Goal: Find specific page/section: Find specific page/section

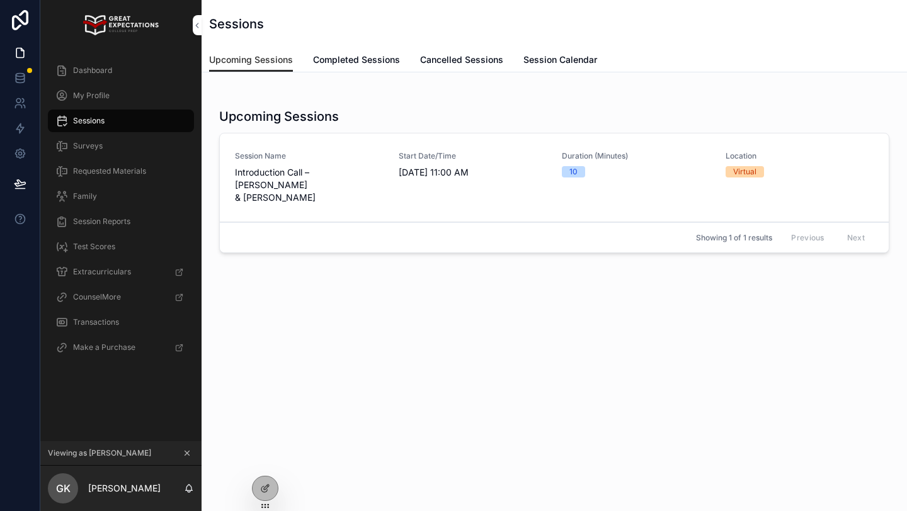
click at [187, 452] on icon "scrollable content" at bounding box center [187, 454] width 4 height 4
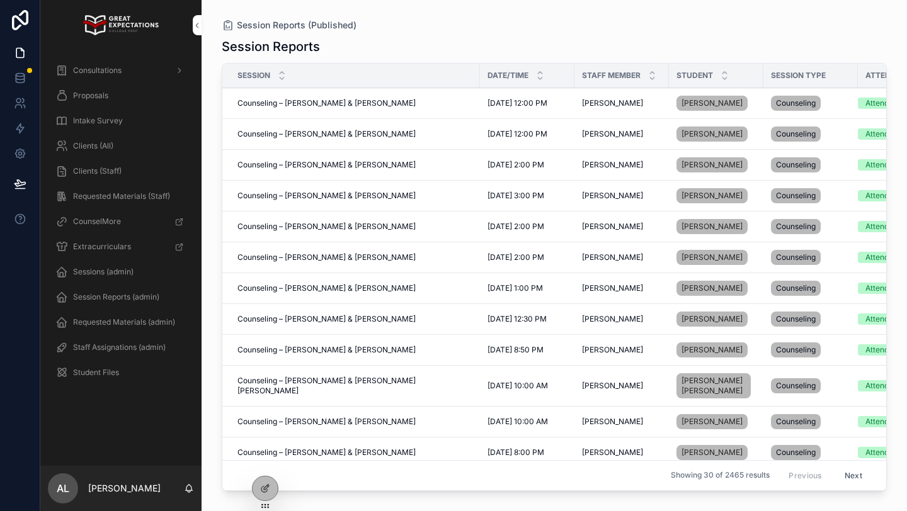
click at [265, 450] on td "Counseling – Laura Schadler & Charlotte Rollman Counseling – Laura Schadler & C…" at bounding box center [351, 453] width 258 height 31
click at [265, 464] on icon at bounding box center [265, 462] width 10 height 10
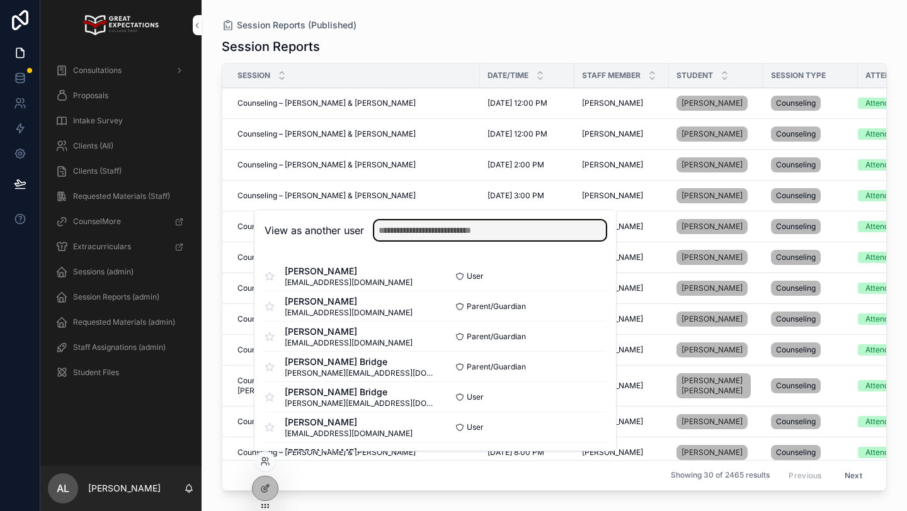
click at [458, 232] on input "text" at bounding box center [490, 230] width 232 height 20
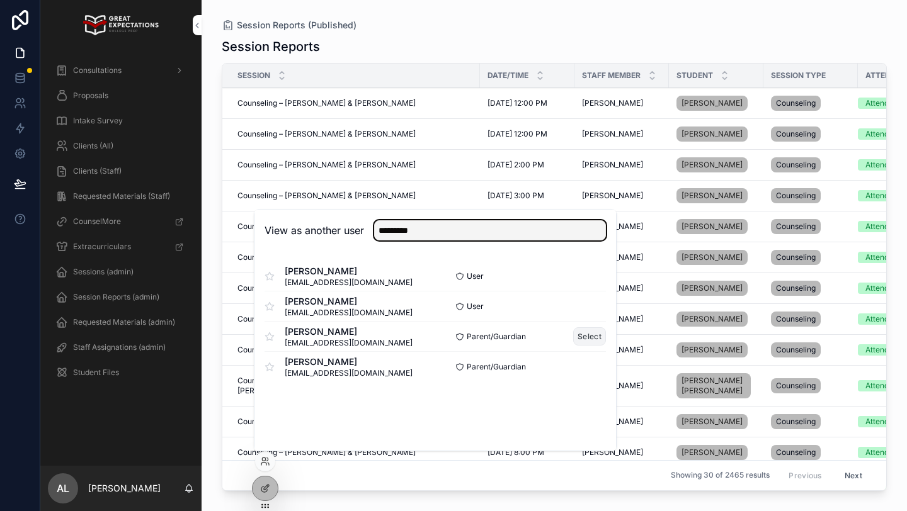
type input "*********"
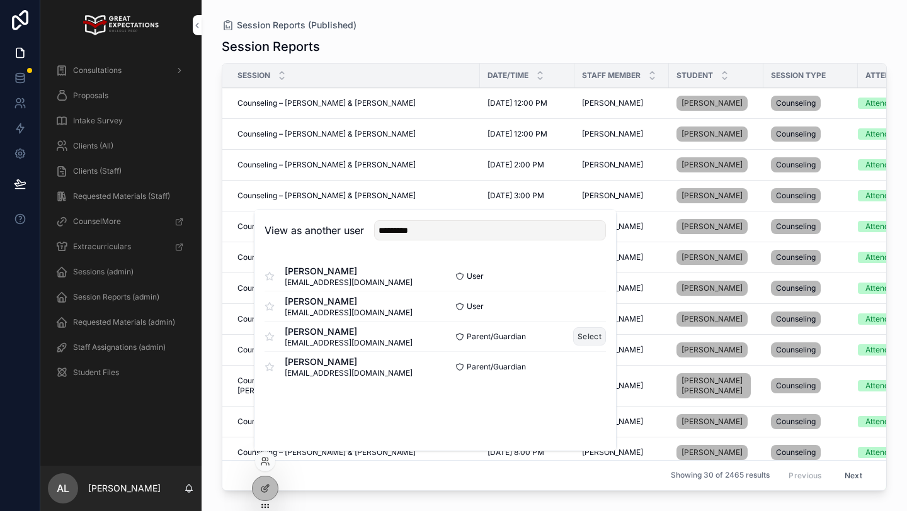
click at [588, 340] on button "Select" at bounding box center [589, 337] width 33 height 18
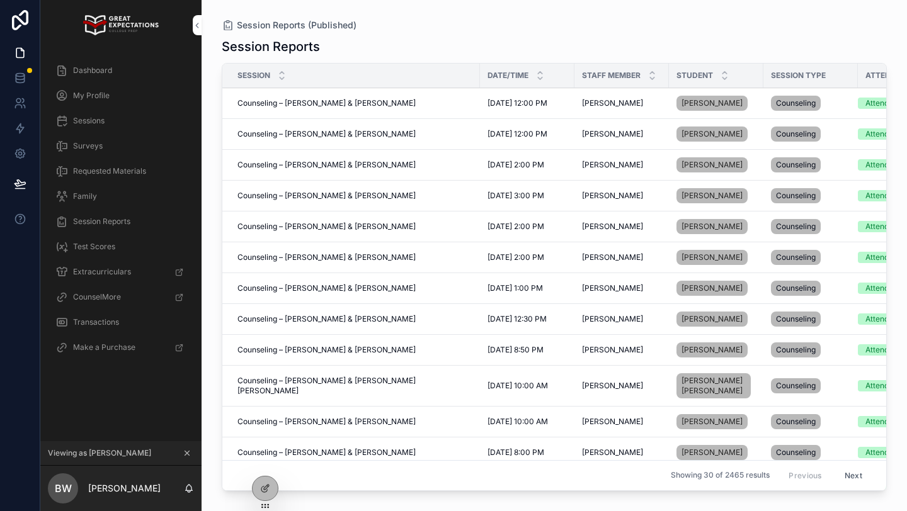
click at [87, 74] on span "Dashboard" at bounding box center [92, 71] width 39 height 10
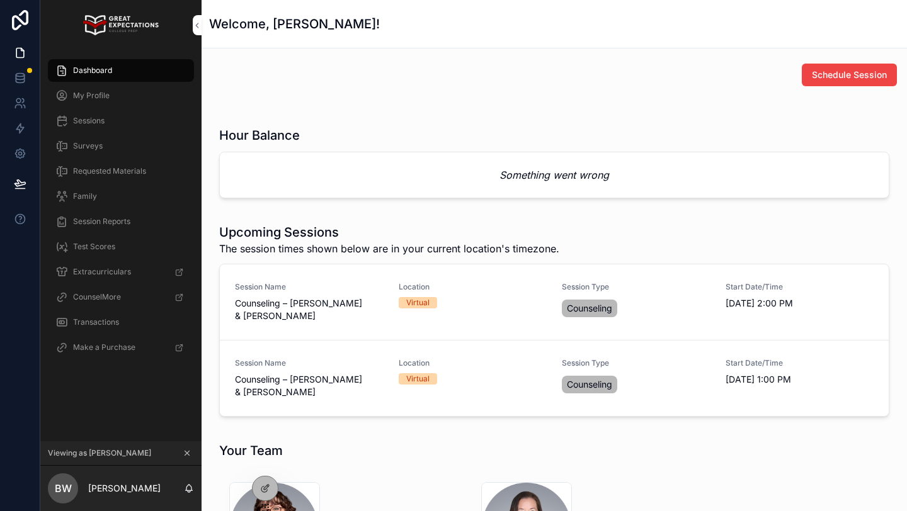
click at [96, 320] on span "Transactions" at bounding box center [96, 322] width 46 height 10
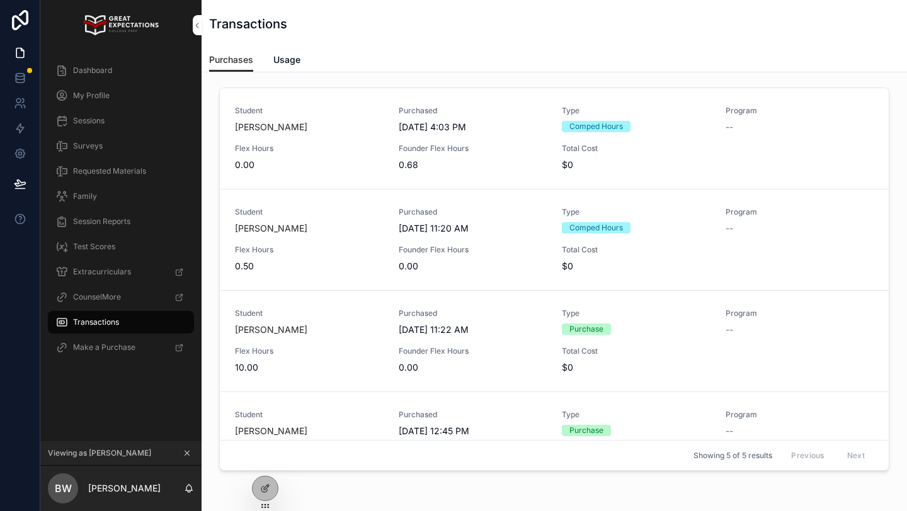
click at [185, 456] on icon "scrollable content" at bounding box center [187, 453] width 9 height 9
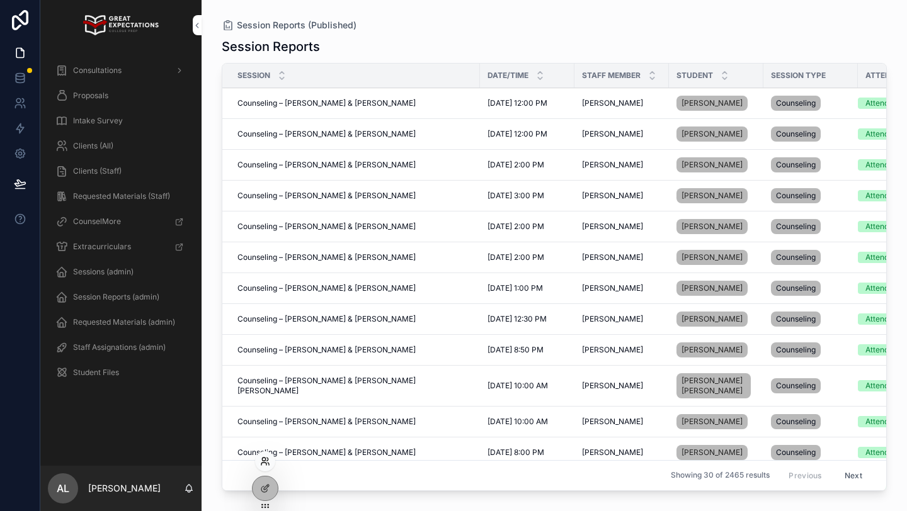
click at [264, 463] on icon at bounding box center [263, 464] width 5 height 3
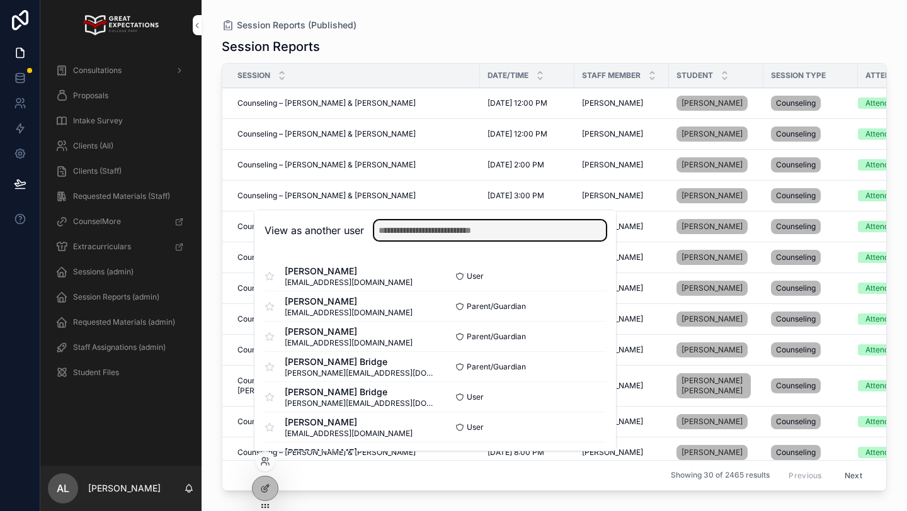
click at [410, 236] on input "text" at bounding box center [490, 230] width 232 height 20
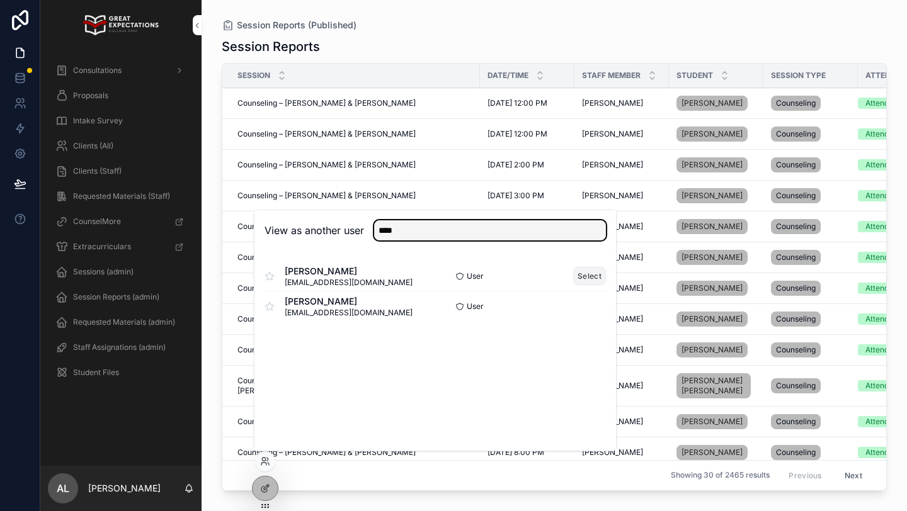
type input "****"
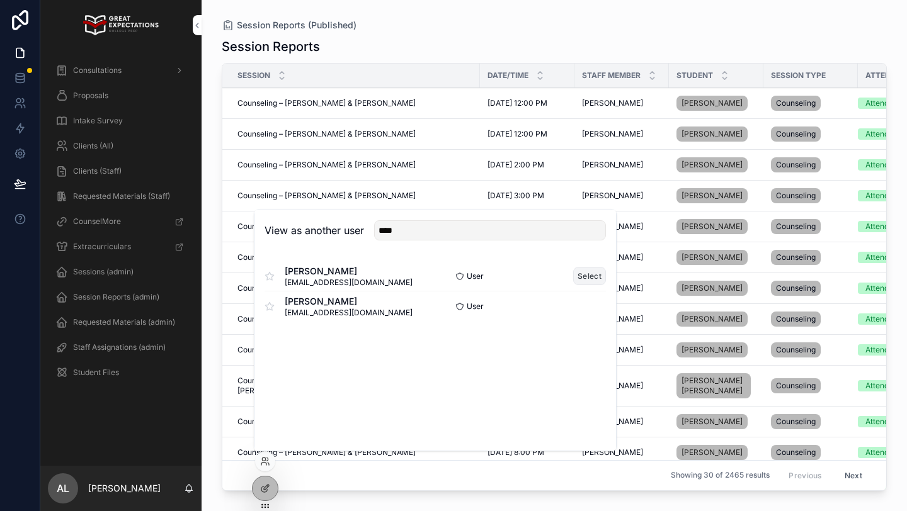
click at [582, 280] on button "Select" at bounding box center [589, 276] width 33 height 18
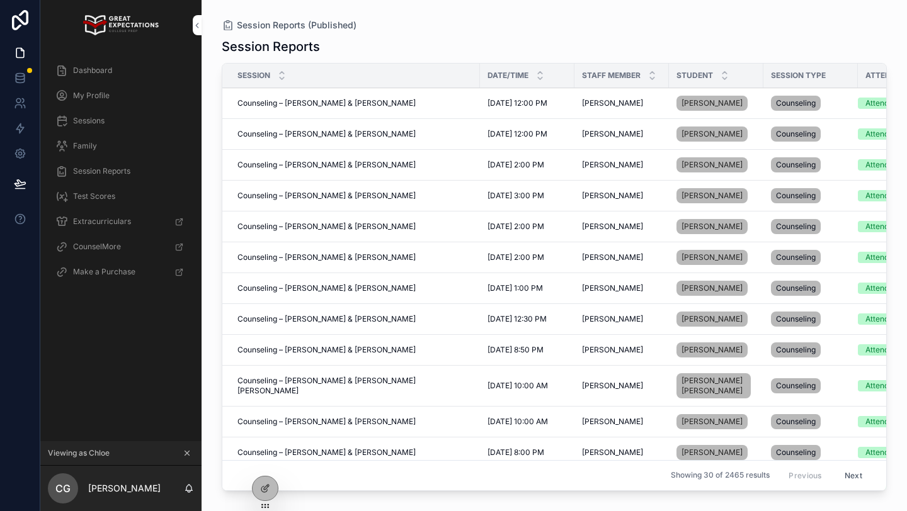
click at [125, 77] on div "Dashboard" at bounding box center [120, 70] width 131 height 20
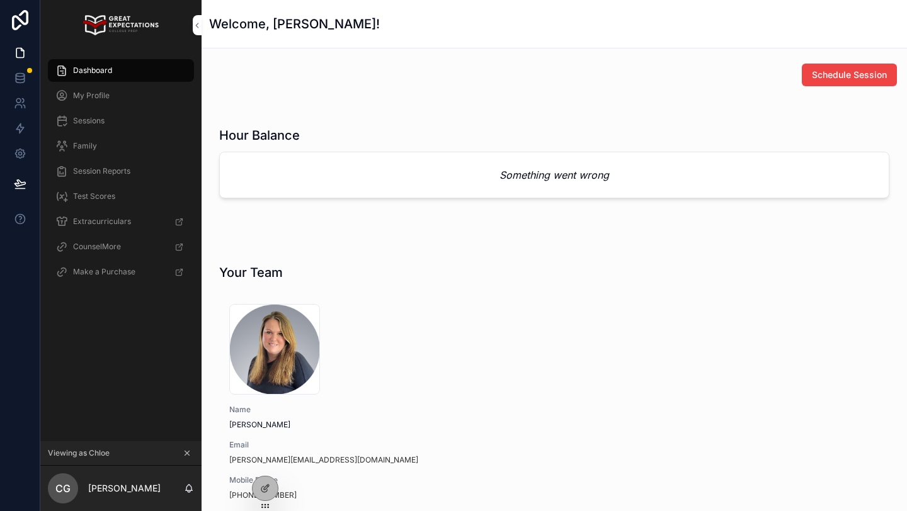
click at [104, 97] on span "My Profile" at bounding box center [91, 96] width 37 height 10
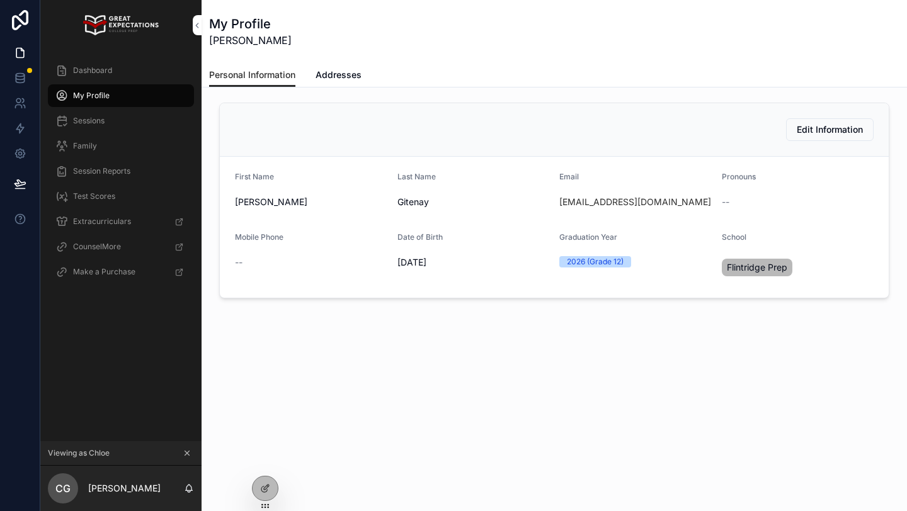
click at [111, 145] on div "Family" at bounding box center [120, 146] width 131 height 20
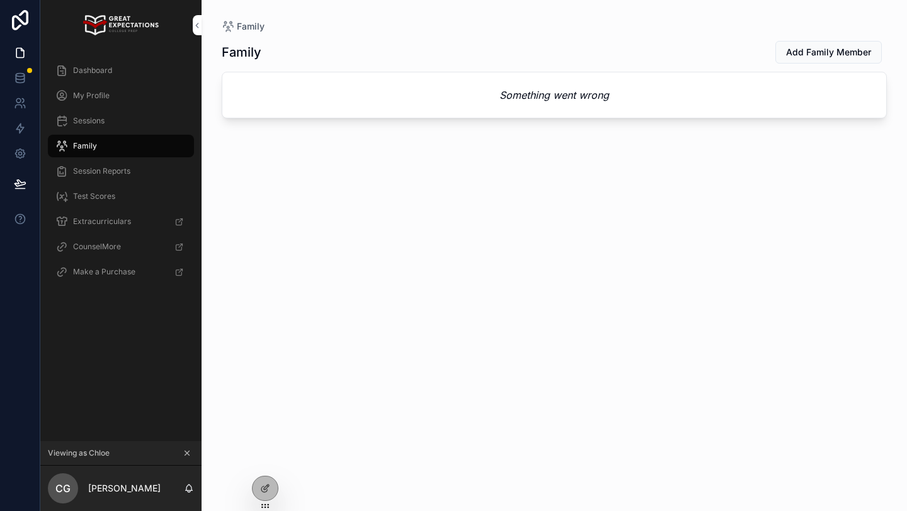
click at [96, 120] on span "Sessions" at bounding box center [88, 121] width 31 height 10
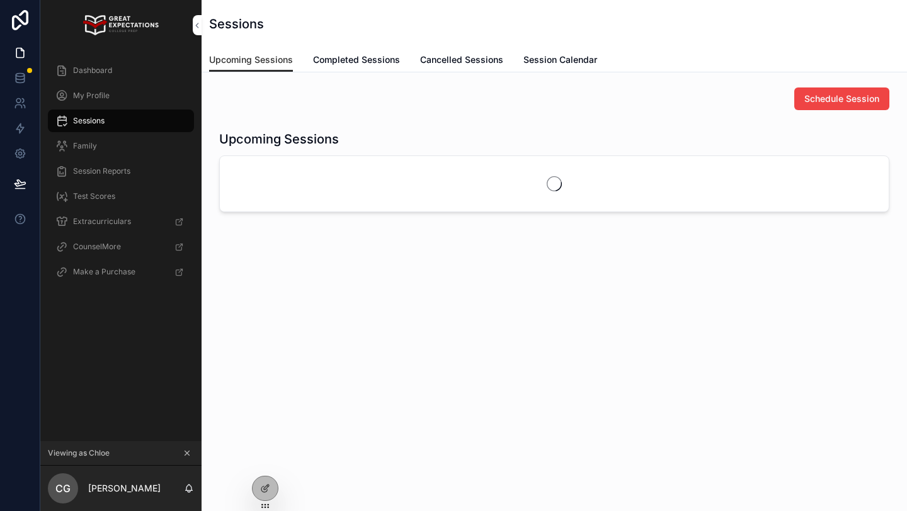
click at [97, 139] on div "Family" at bounding box center [120, 146] width 131 height 20
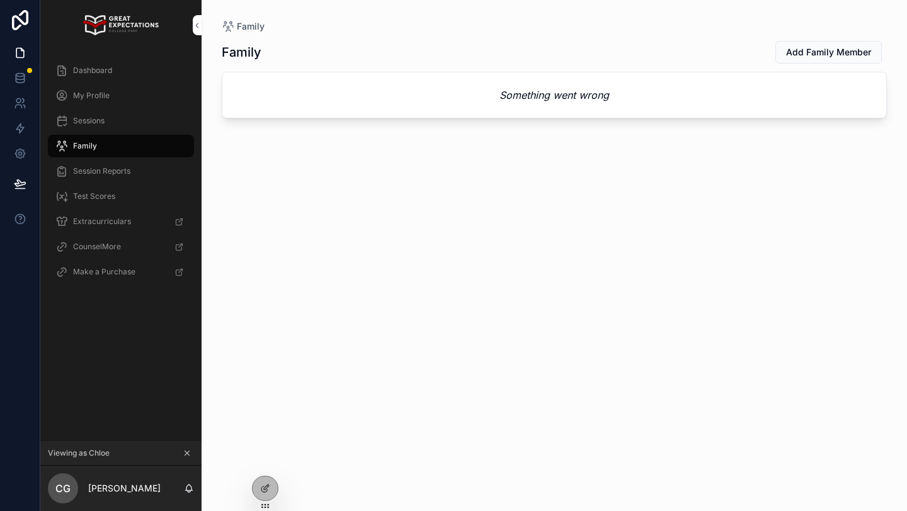
click at [88, 120] on span "Sessions" at bounding box center [88, 121] width 31 height 10
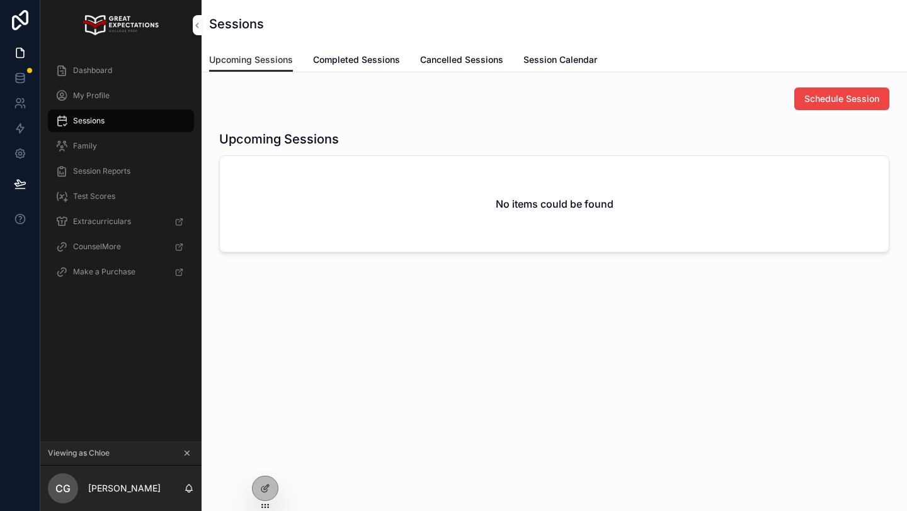
click at [89, 141] on span "Family" at bounding box center [85, 146] width 24 height 10
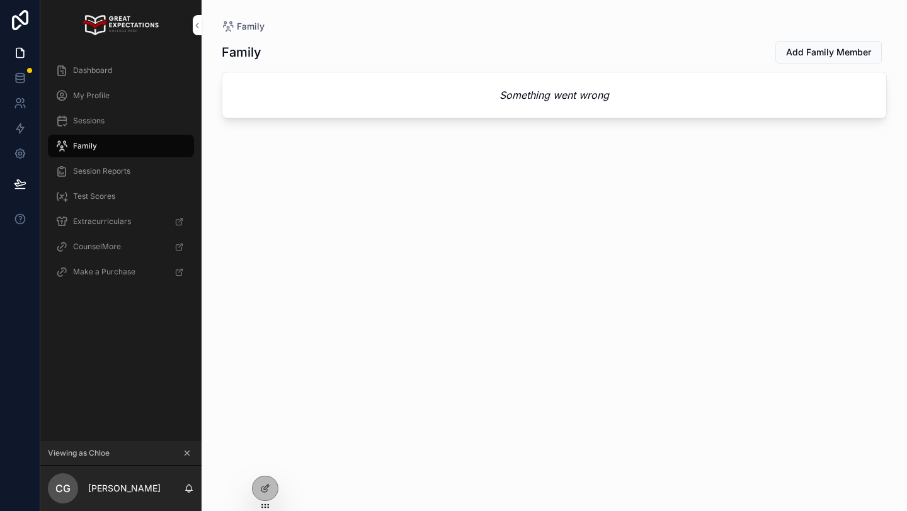
click at [134, 117] on div "Sessions" at bounding box center [120, 121] width 131 height 20
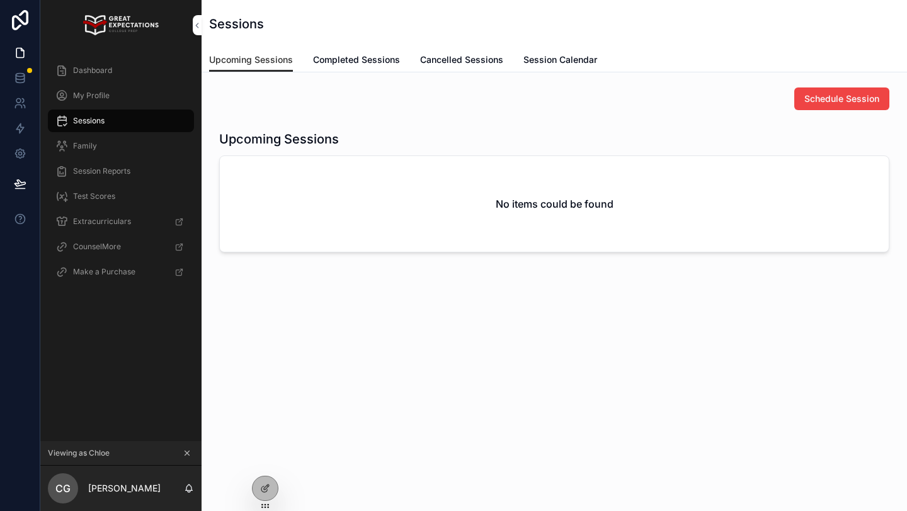
click at [355, 58] on span "Completed Sessions" at bounding box center [356, 60] width 87 height 13
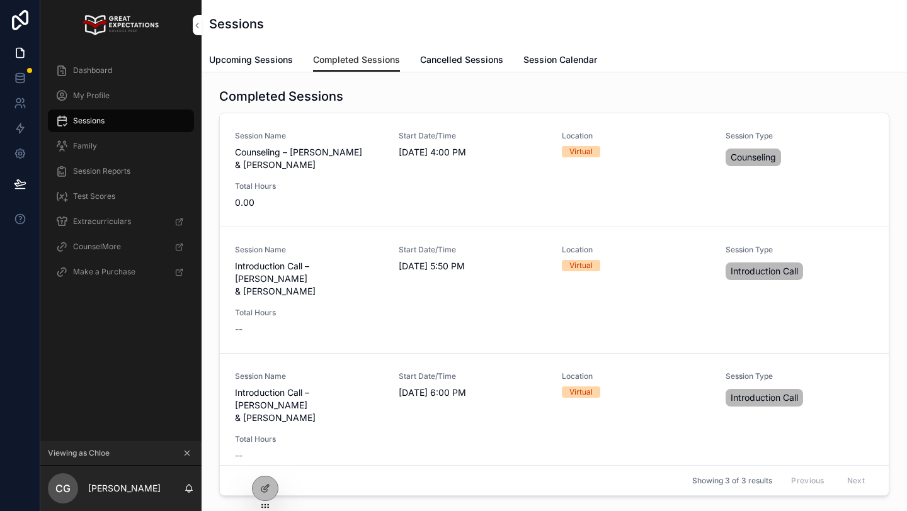
click at [100, 144] on div "Family" at bounding box center [120, 146] width 131 height 20
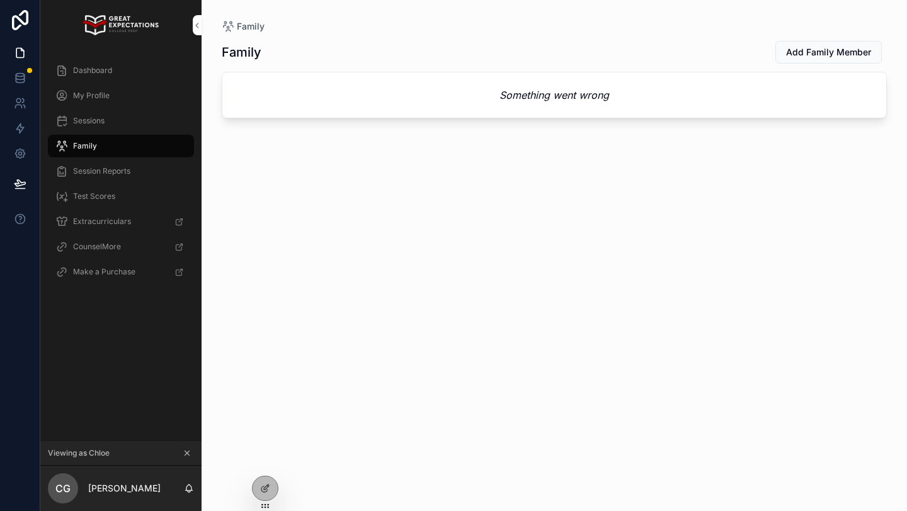
click at [185, 452] on icon "scrollable content" at bounding box center [187, 454] width 4 height 4
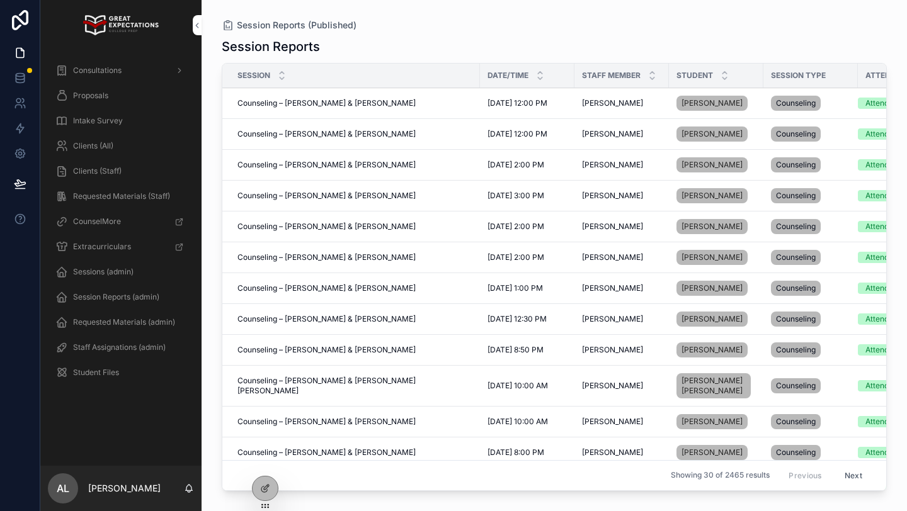
click at [98, 148] on span "Clients (All)" at bounding box center [93, 146] width 40 height 10
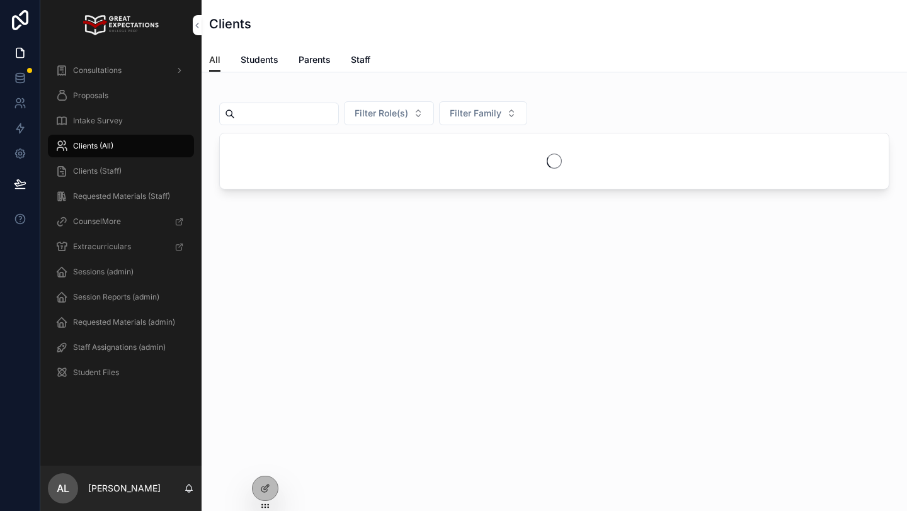
click at [254, 114] on input "scrollable content" at bounding box center [286, 114] width 103 height 18
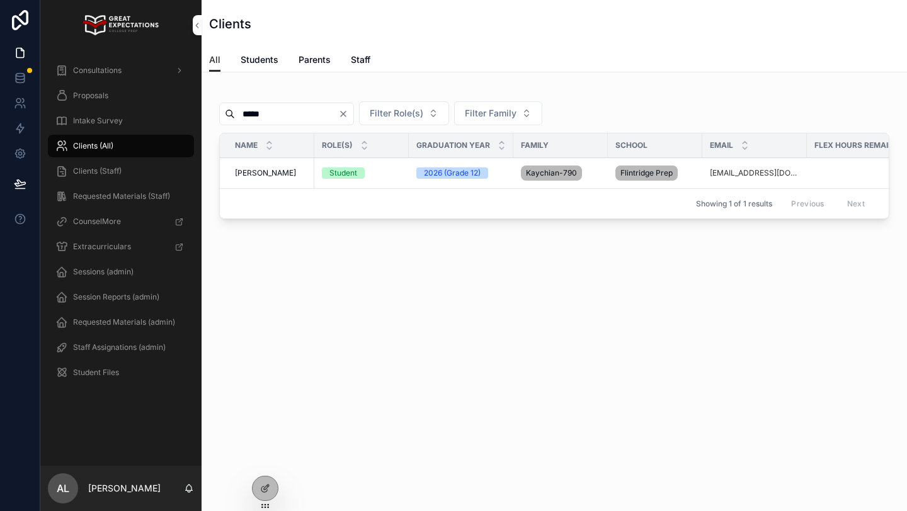
type input "*****"
click at [348, 112] on icon "Clear" at bounding box center [343, 114] width 10 height 10
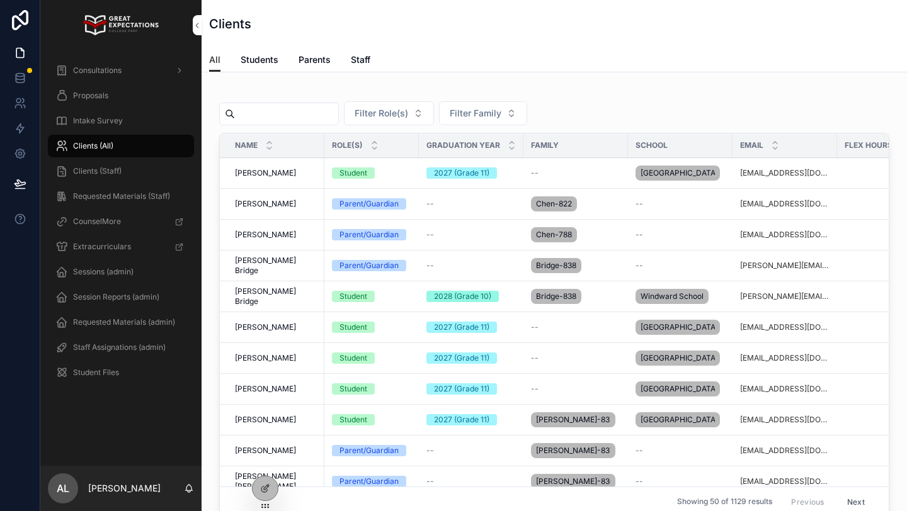
click at [297, 112] on input "scrollable content" at bounding box center [286, 114] width 103 height 18
type input "*"
click at [499, 118] on span "Filter Family" at bounding box center [476, 113] width 52 height 13
type input "***"
click at [460, 174] on div "Kaychian-790" at bounding box center [494, 164] width 175 height 20
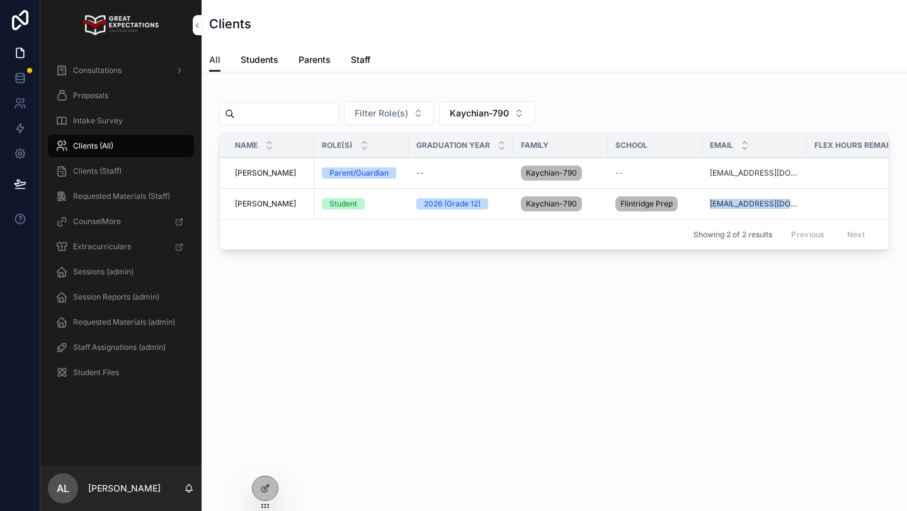
click at [286, 113] on input "scrollable content" at bounding box center [286, 114] width 103 height 18
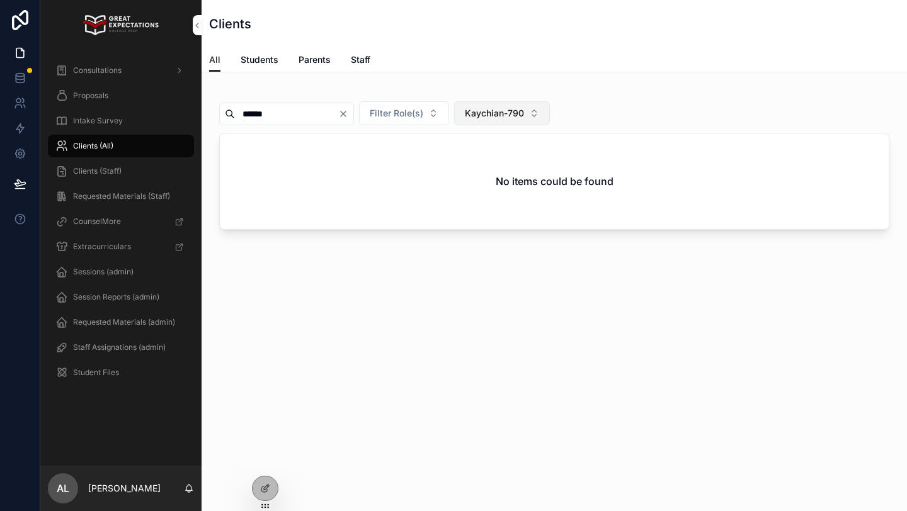
type input "******"
click at [515, 123] on button "Kaychian-790" at bounding box center [502, 113] width 96 height 24
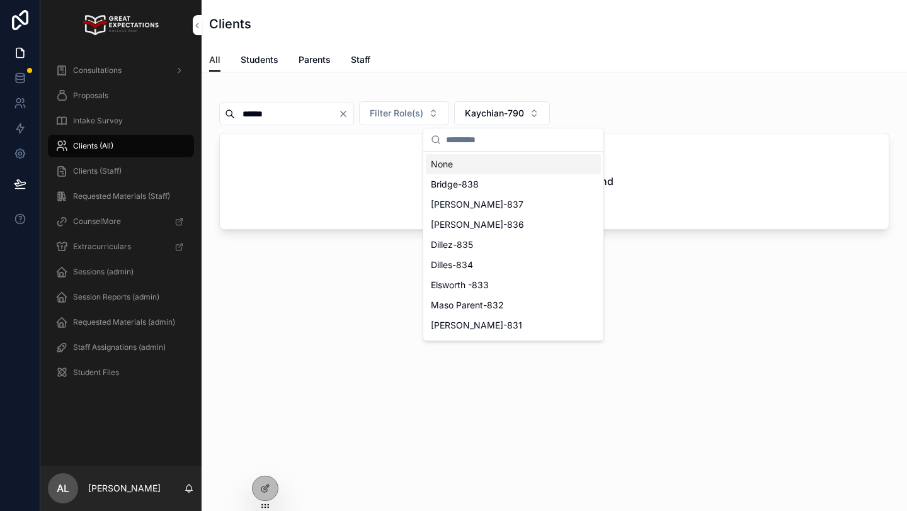
click at [515, 165] on div "None" at bounding box center [513, 164] width 175 height 20
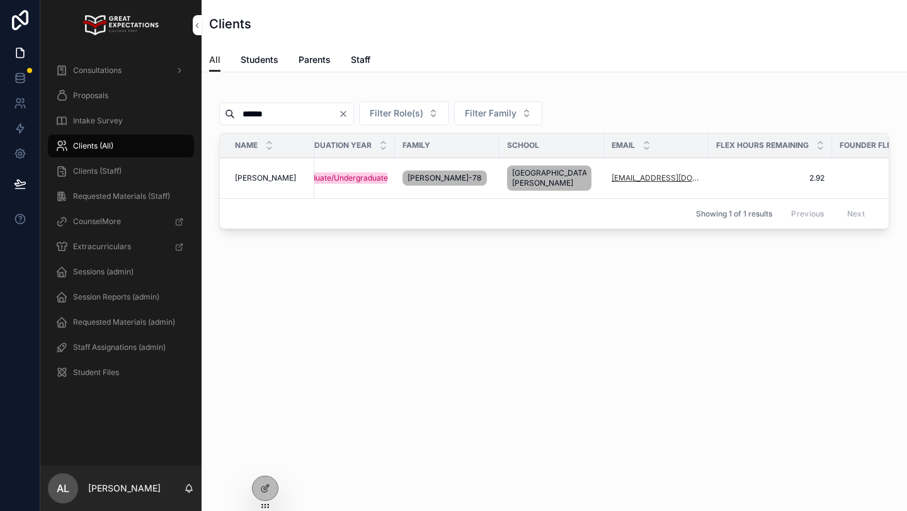
scroll to position [0, 123]
